Goal: Obtain resource: Download file/media

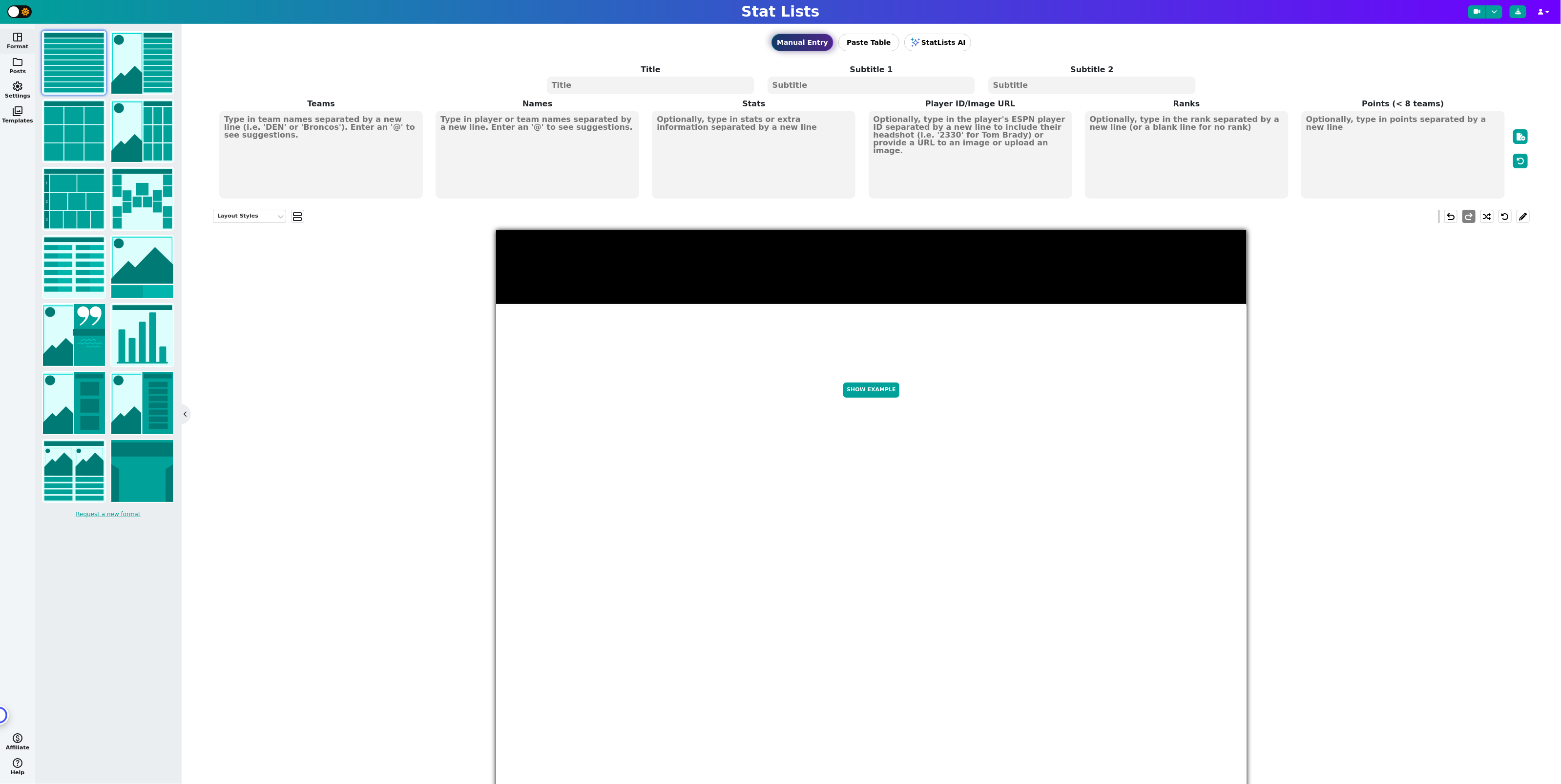
click at [18, 61] on span "folder" at bounding box center [17, 61] width 12 height 12
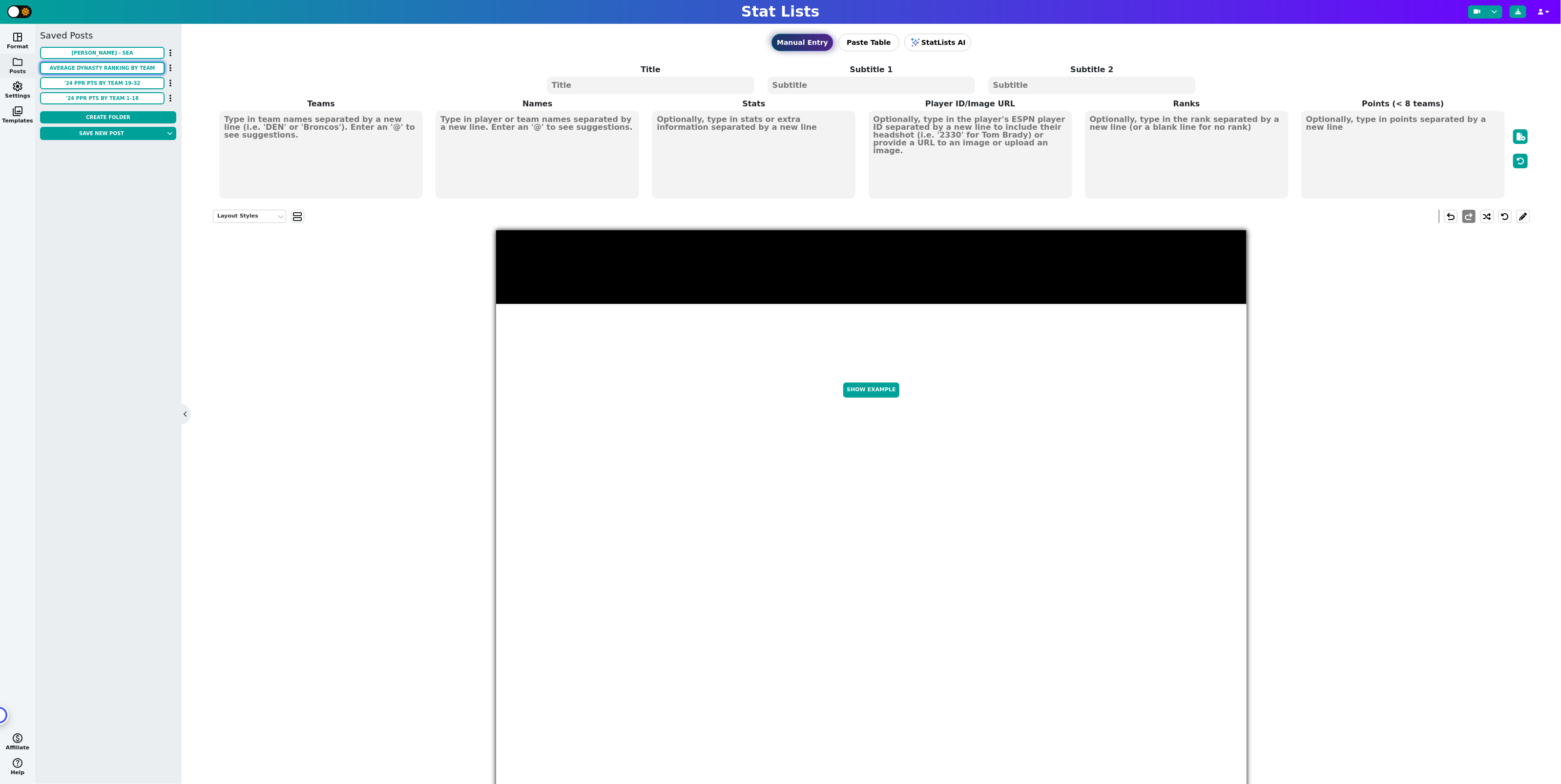
click at [117, 69] on button "Average Dynasty Ranking By Team" at bounding box center [102, 68] width 125 height 12
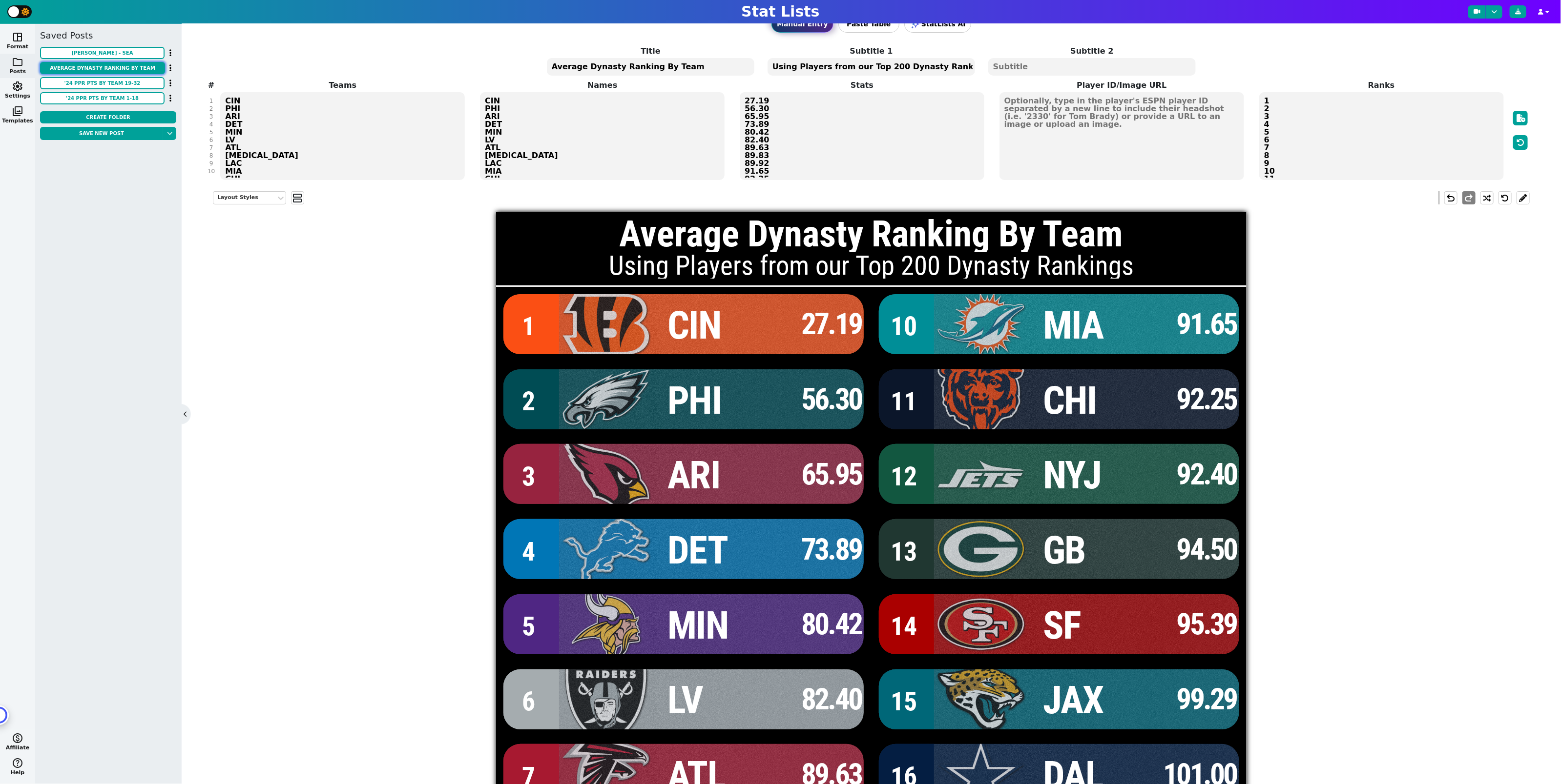
scroll to position [5, 0]
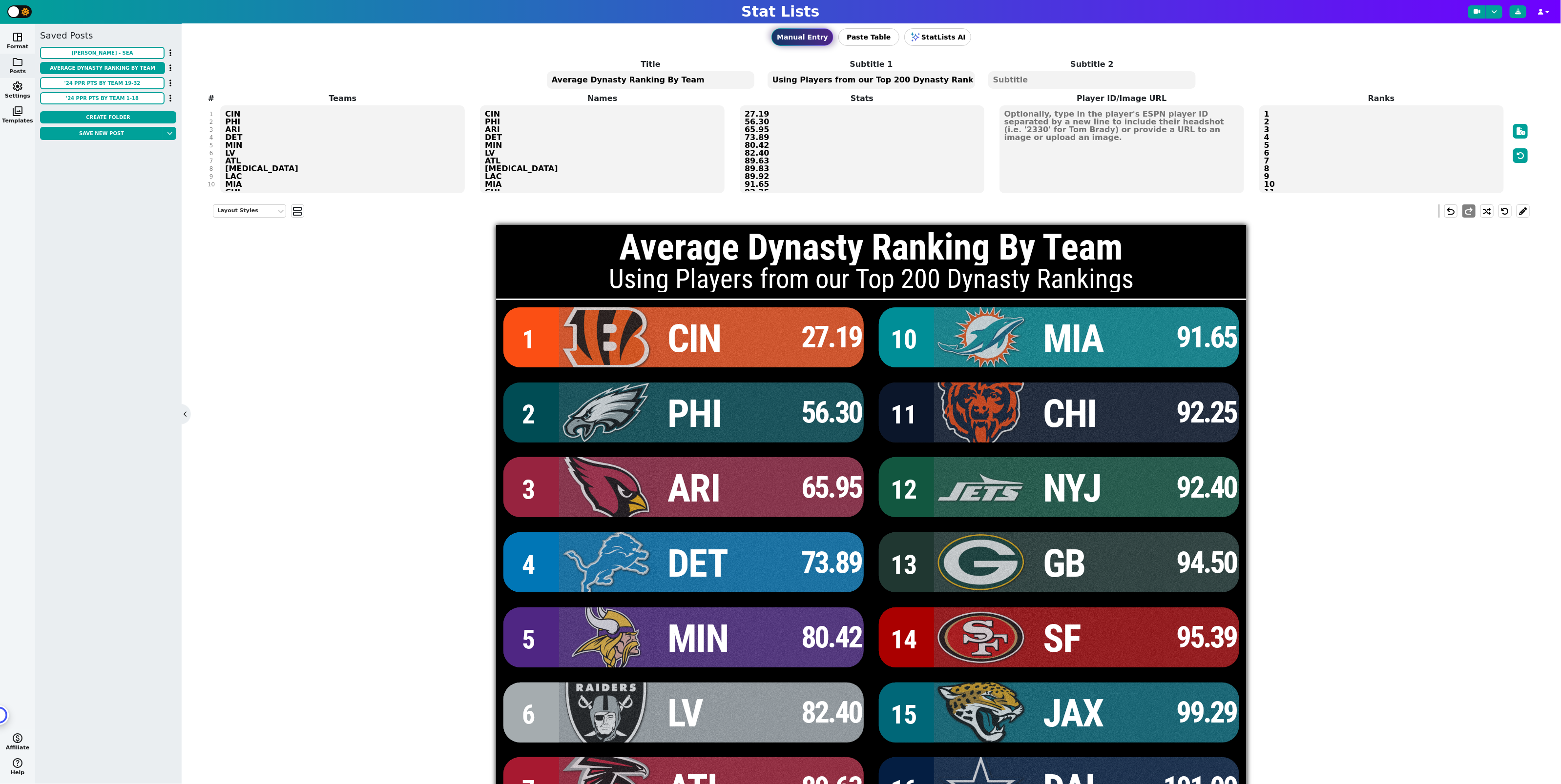
click at [875, 131] on textarea "27.19 56.30 65.95 73.89 80.42 82.40 89.63 89.83 89.92 91.65 92.25 92.40 94.50 9…" at bounding box center [862, 149] width 245 height 88
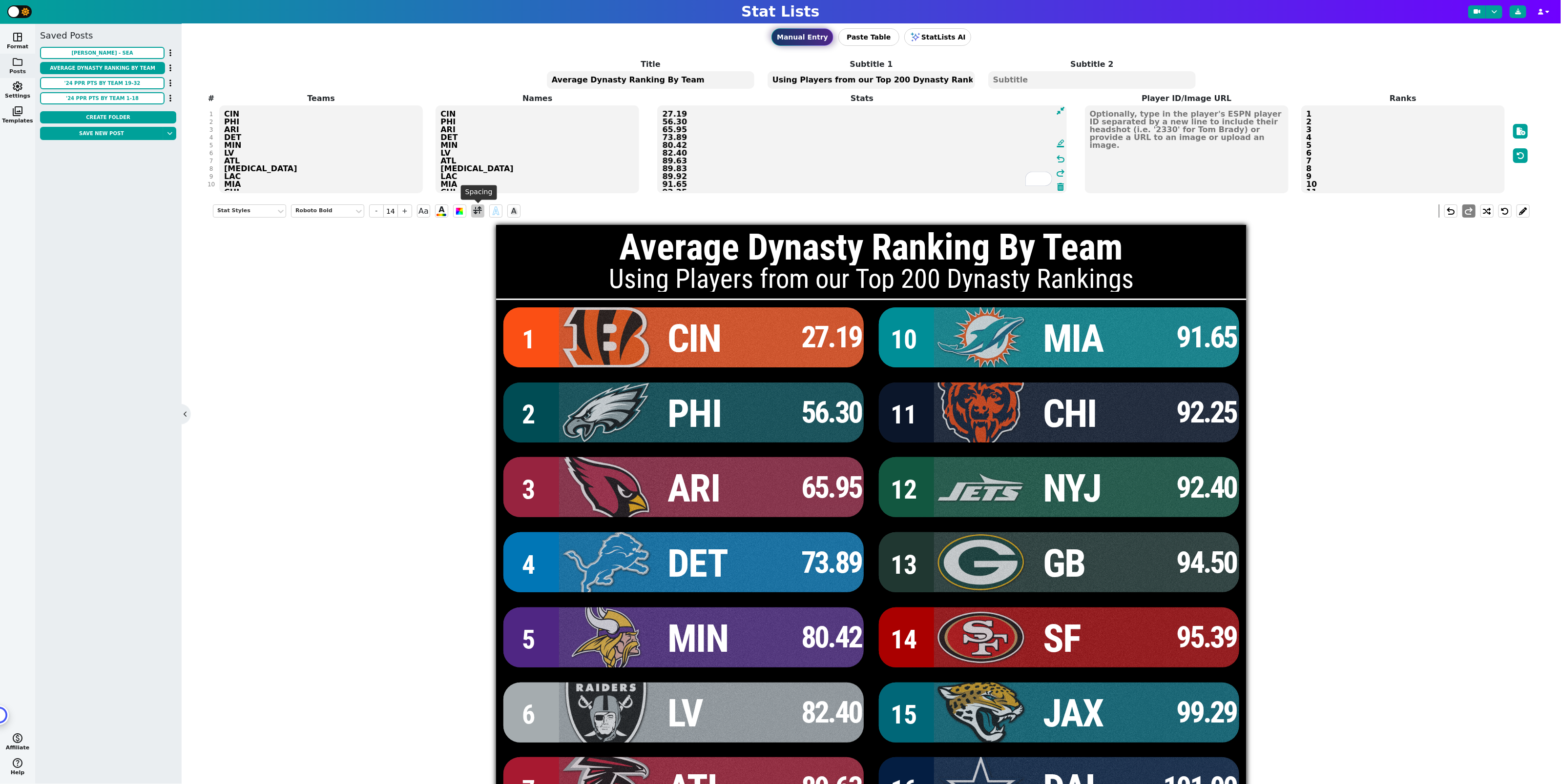
click at [476, 210] on span at bounding box center [478, 211] width 9 height 12
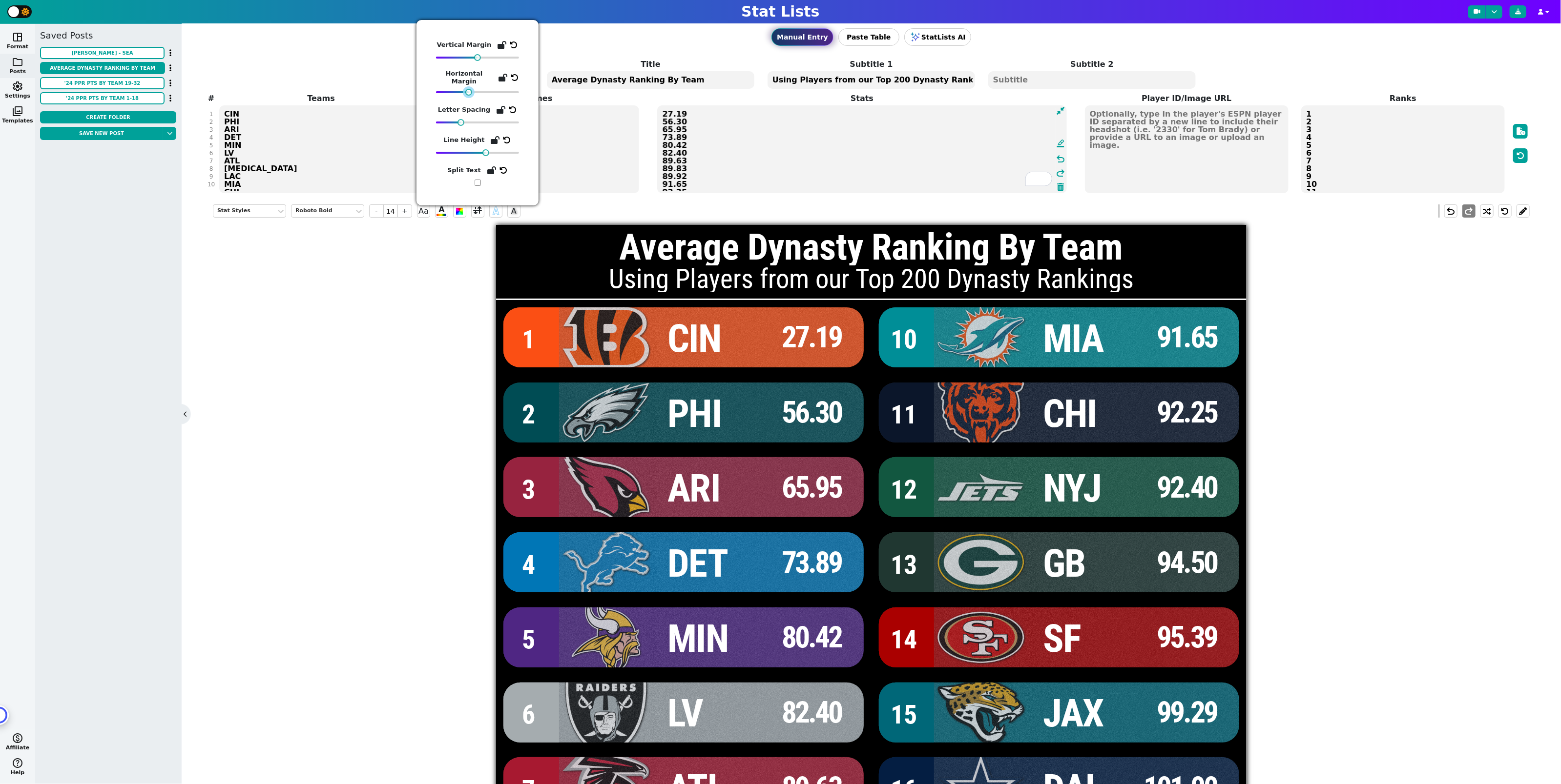
drag, startPoint x: 475, startPoint y: 89, endPoint x: 466, endPoint y: 88, distance: 9.1
click at [466, 89] on div at bounding box center [478, 92] width 83 height 7
click at [451, 349] on div "Stat Styles Roboto Bold - 14 + Aa A A A undo redo Average Dynasty Ranking By Te…" at bounding box center [871, 586] width 1317 height 778
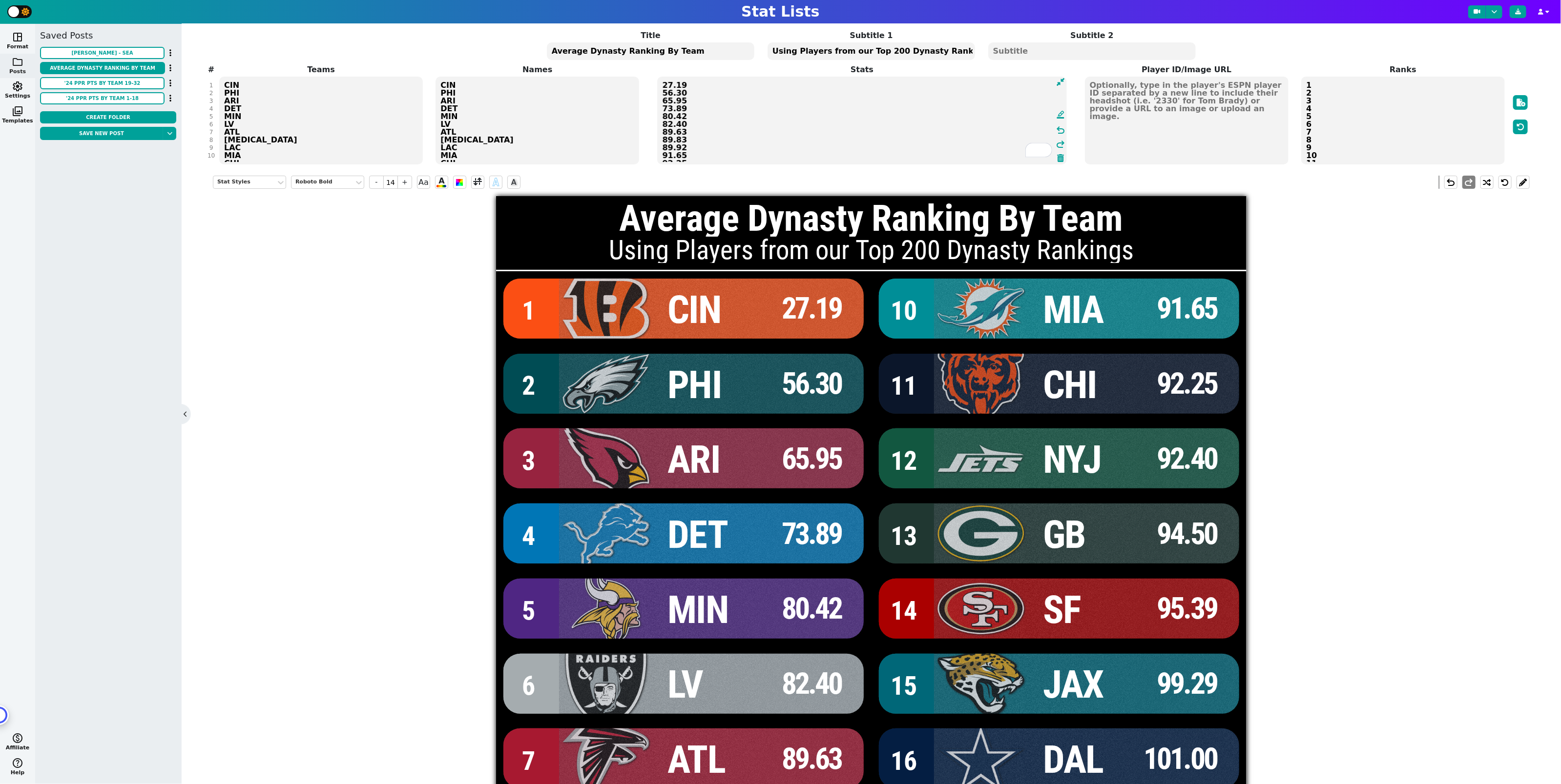
scroll to position [0, 0]
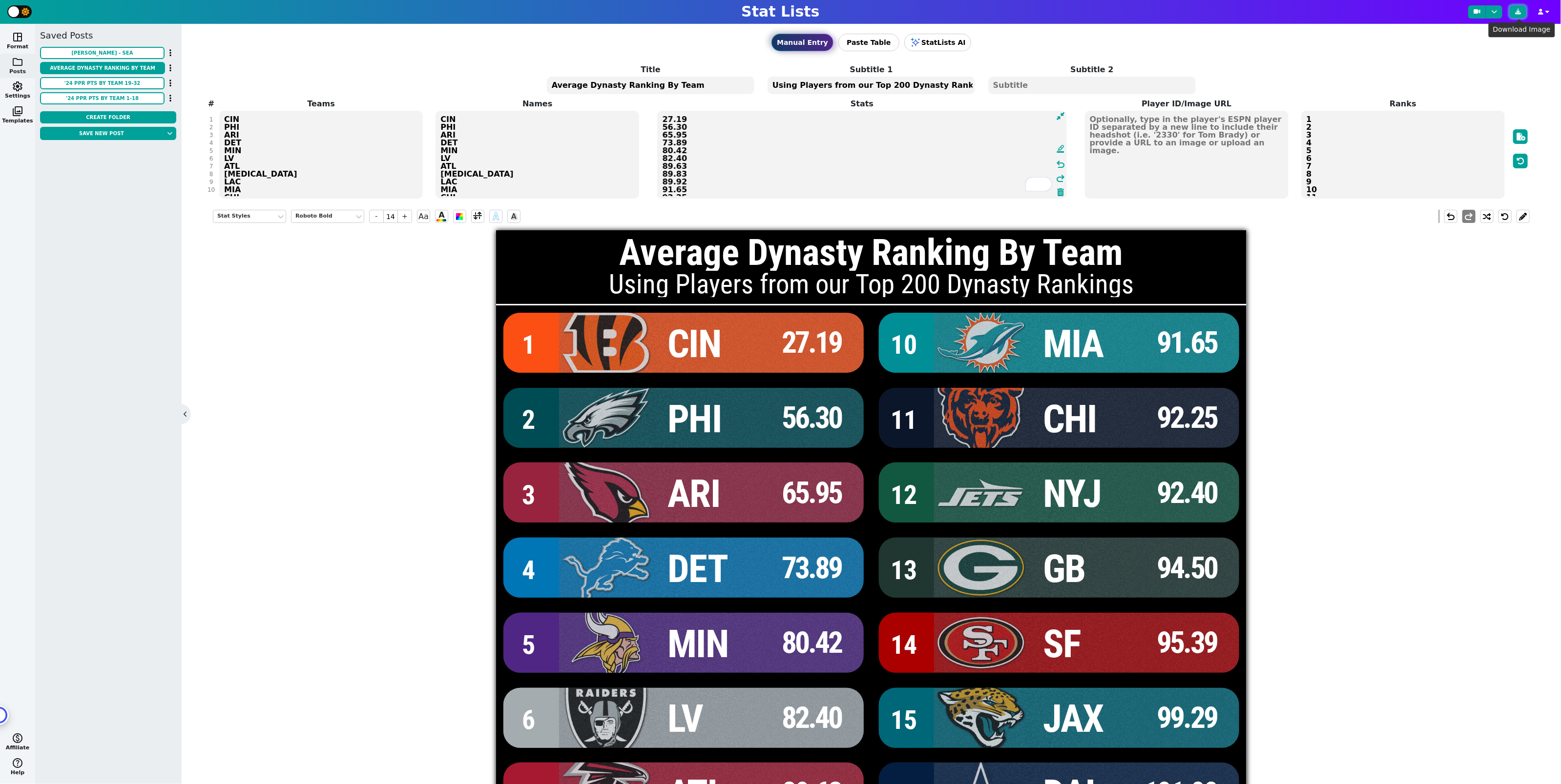
click at [1517, 7] on button at bounding box center [1517, 12] width 16 height 13
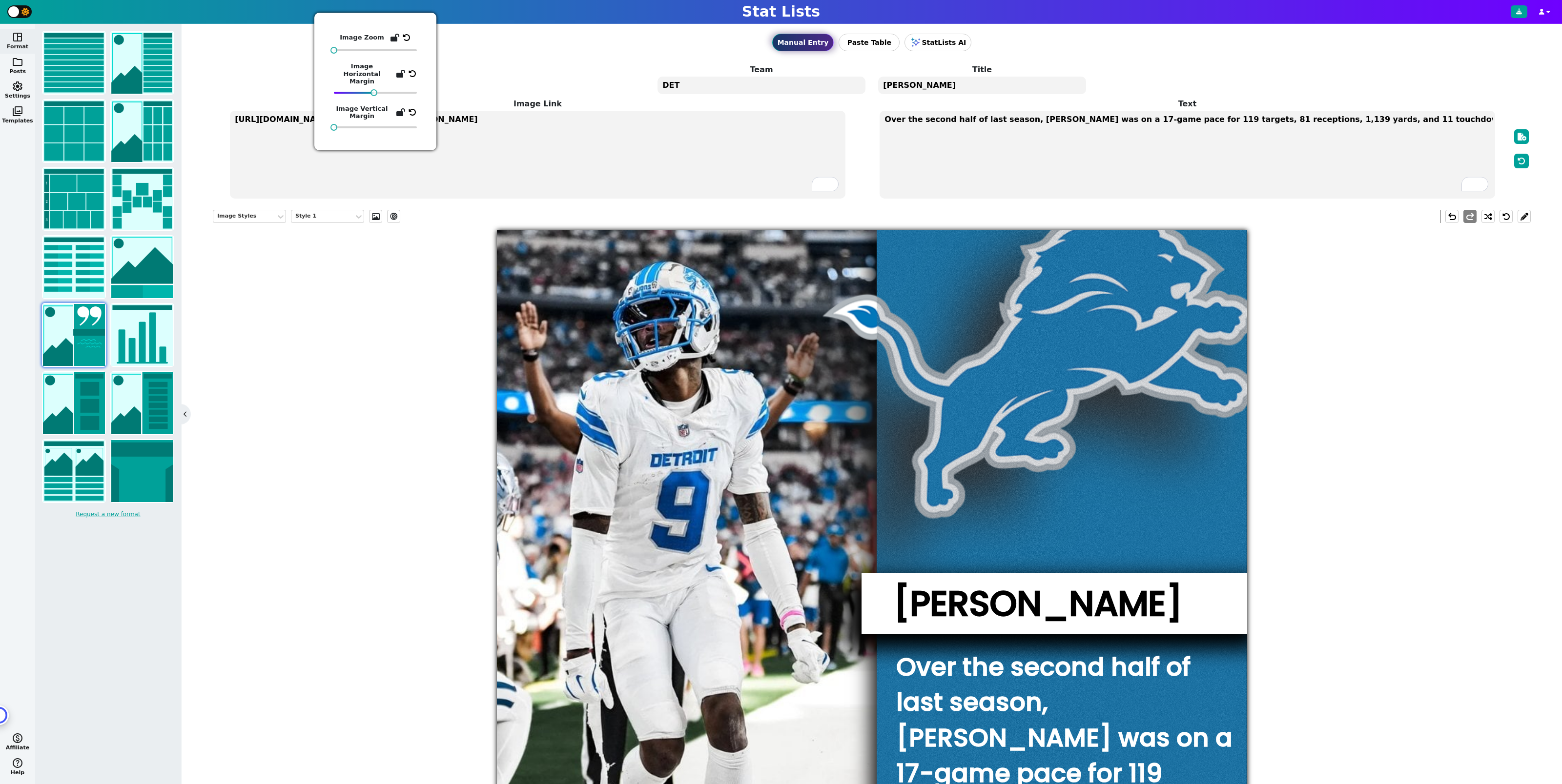
scroll to position [0, 205]
